Goal: Check status: Check status

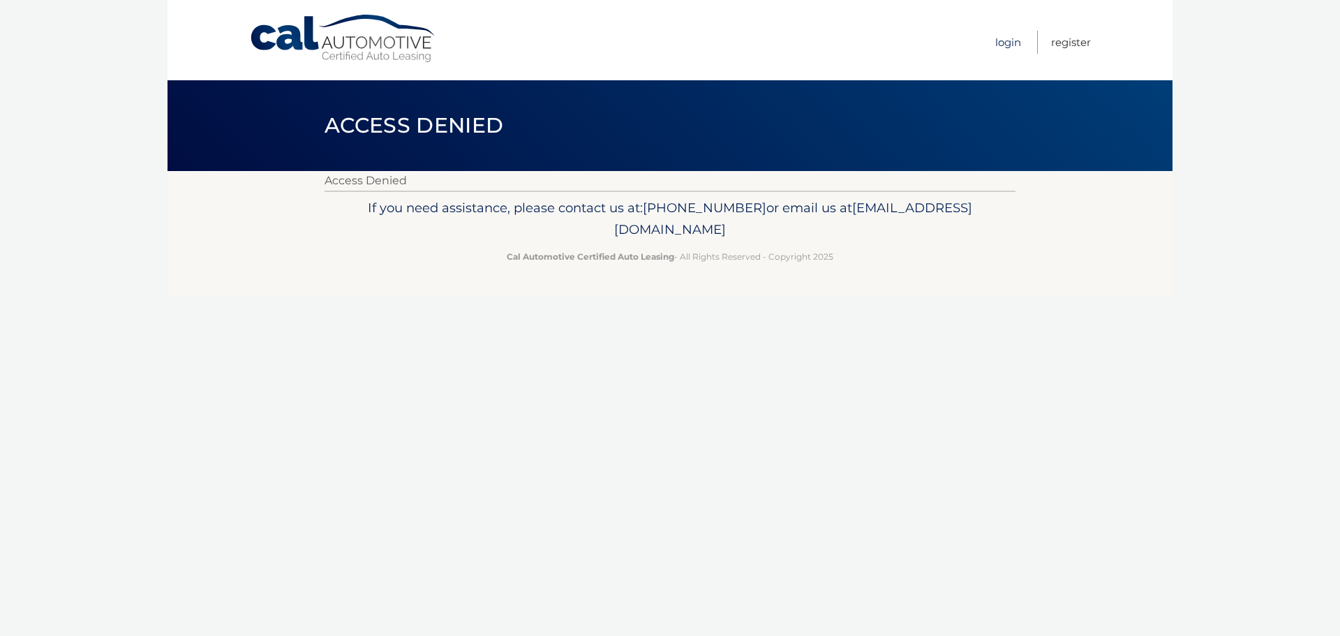
click at [1015, 51] on link "Login" at bounding box center [1008, 42] width 26 height 23
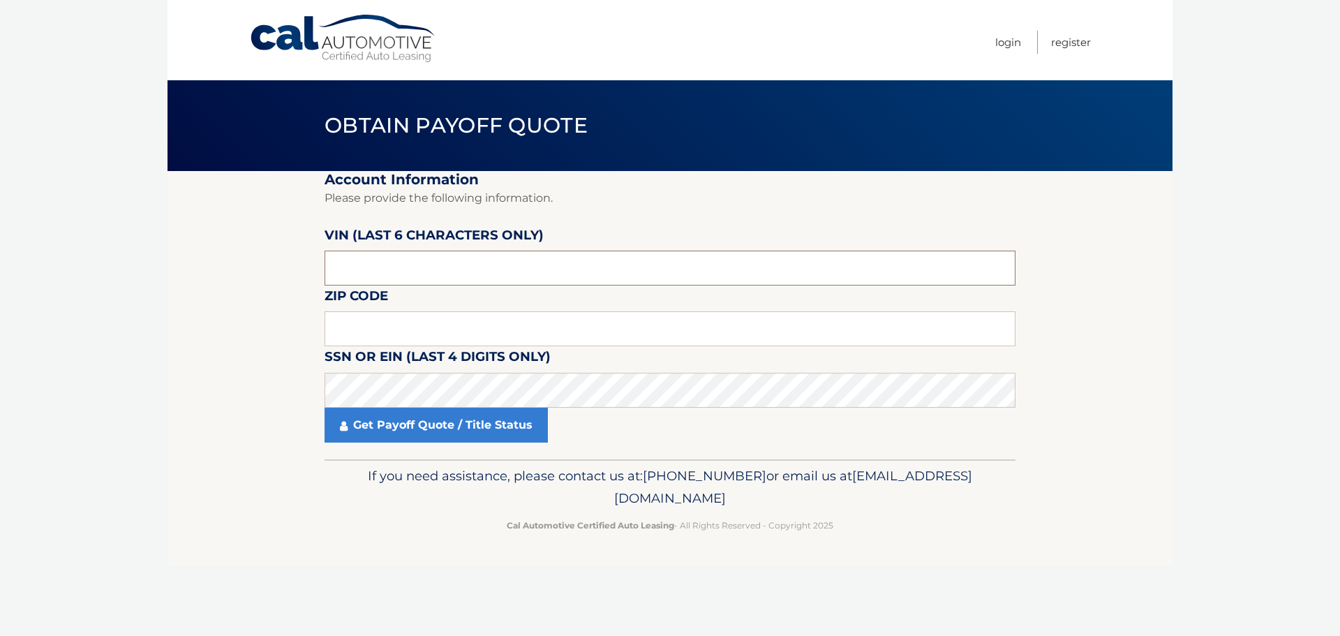
click at [437, 276] on input "text" at bounding box center [670, 268] width 691 height 35
click at [520, 280] on input "text" at bounding box center [670, 268] width 691 height 35
type input "n*****"
type input "022126"
type input "18901"
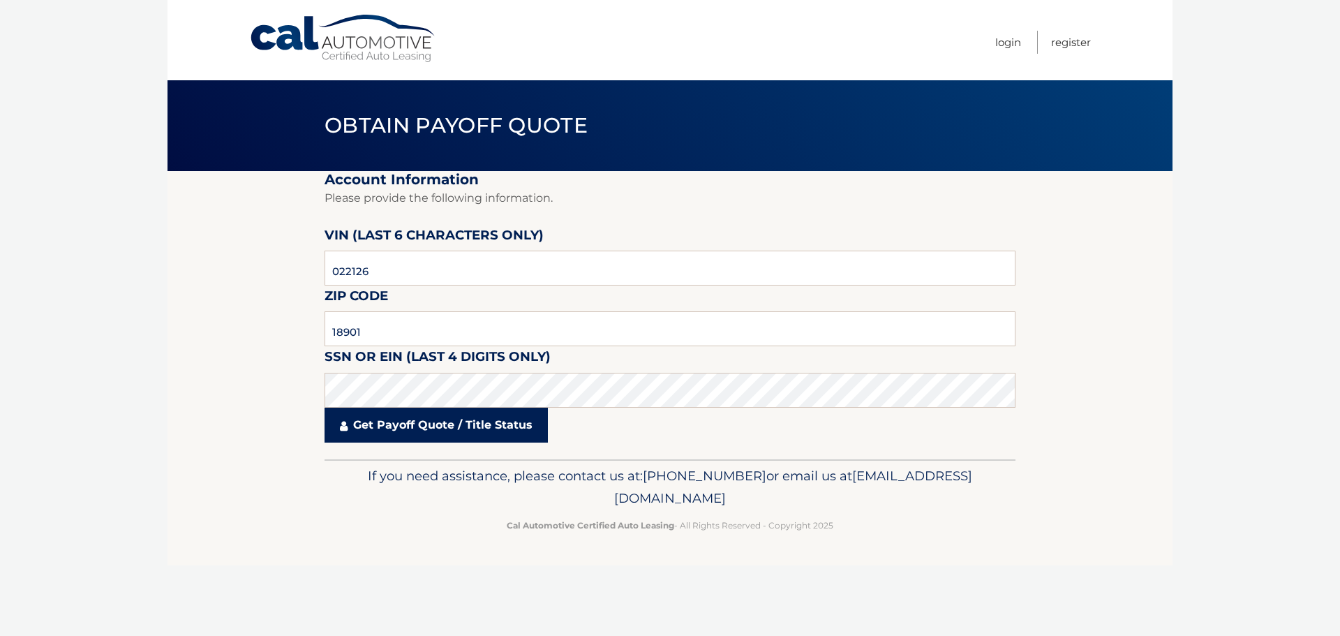
click at [428, 425] on link "Get Payoff Quote / Title Status" at bounding box center [436, 425] width 223 height 35
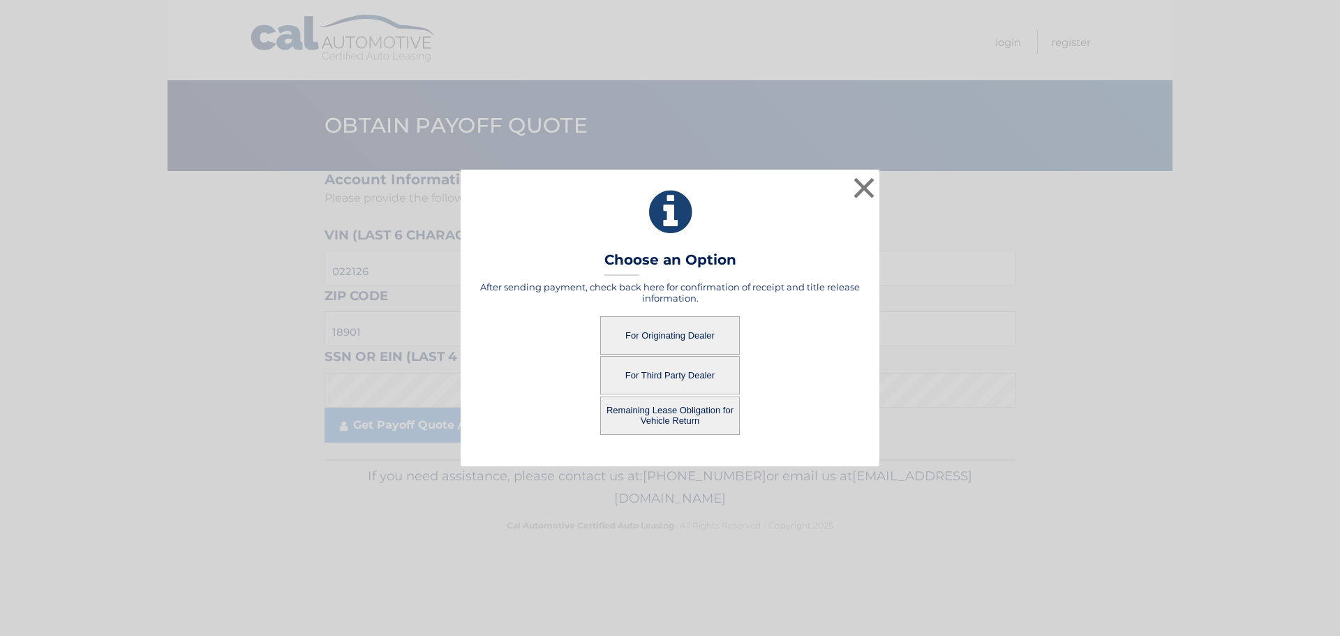
click at [657, 338] on button "For Originating Dealer" at bounding box center [670, 335] width 140 height 38
click at [666, 336] on button "For Originating Dealer" at bounding box center [670, 335] width 140 height 38
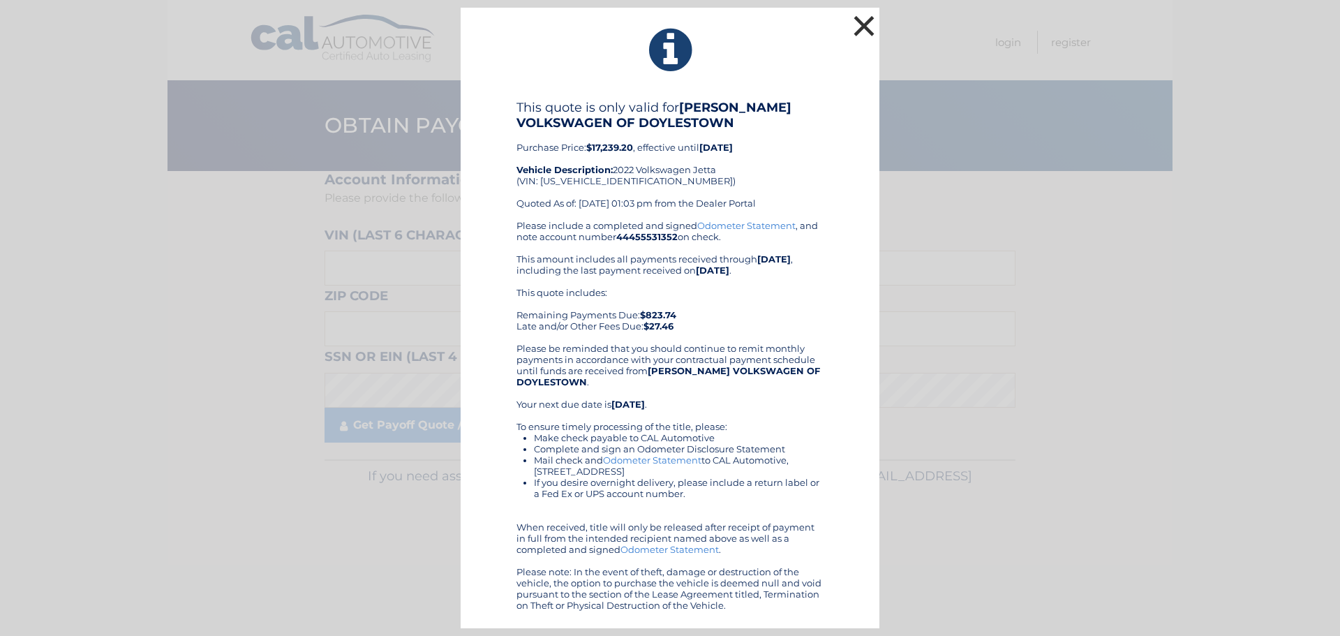
click at [875, 23] on button "×" at bounding box center [864, 26] width 28 height 28
